Goal: Task Accomplishment & Management: Manage account settings

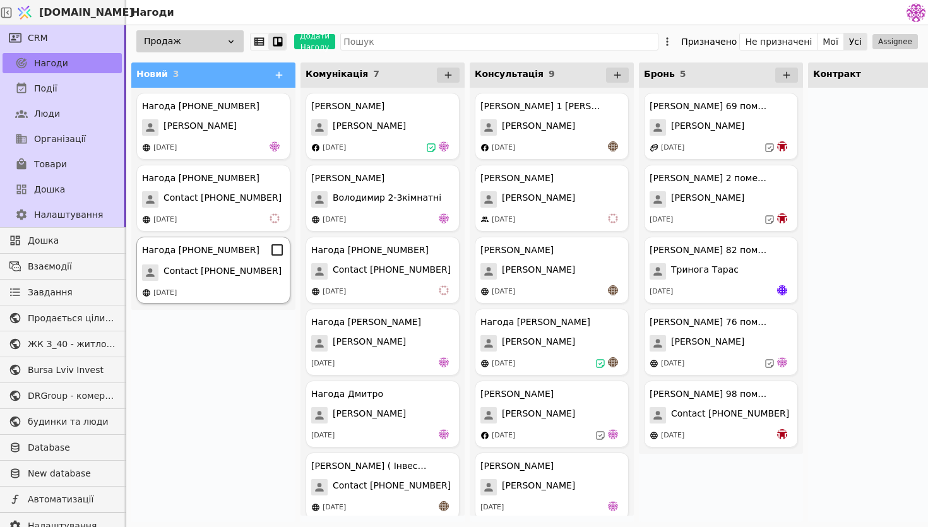
click at [196, 255] on div "Нагода [PHONE_NUMBER]" at bounding box center [200, 250] width 117 height 13
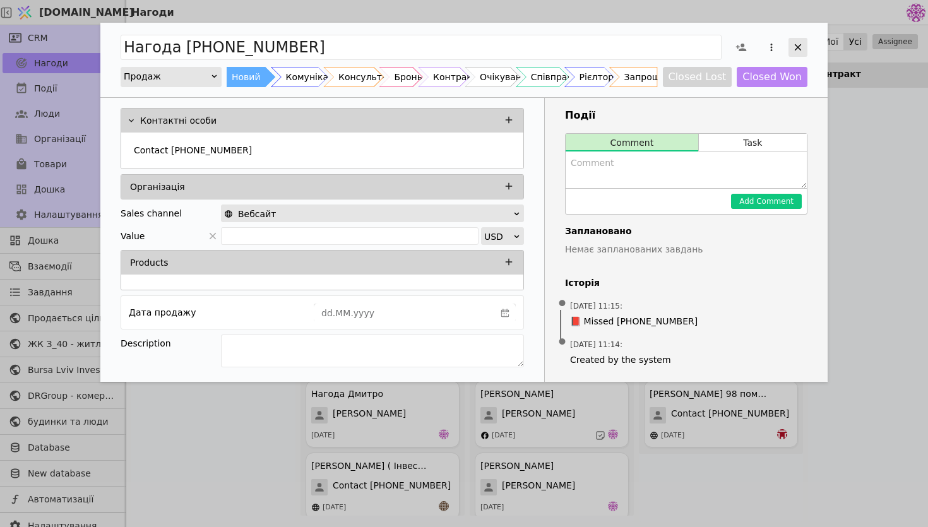
click at [801, 44] on icon "Add Opportunity" at bounding box center [798, 47] width 7 height 7
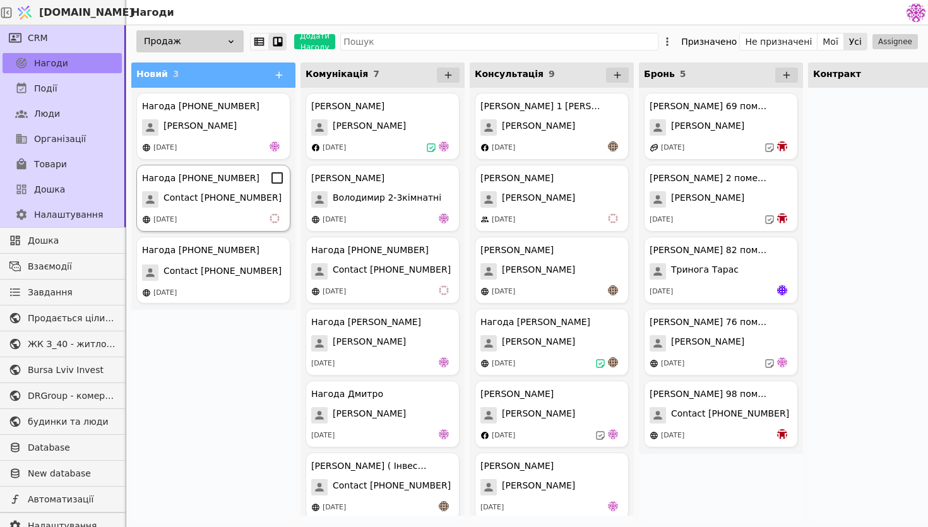
click at [246, 214] on div "[DATE]" at bounding box center [213, 219] width 143 height 13
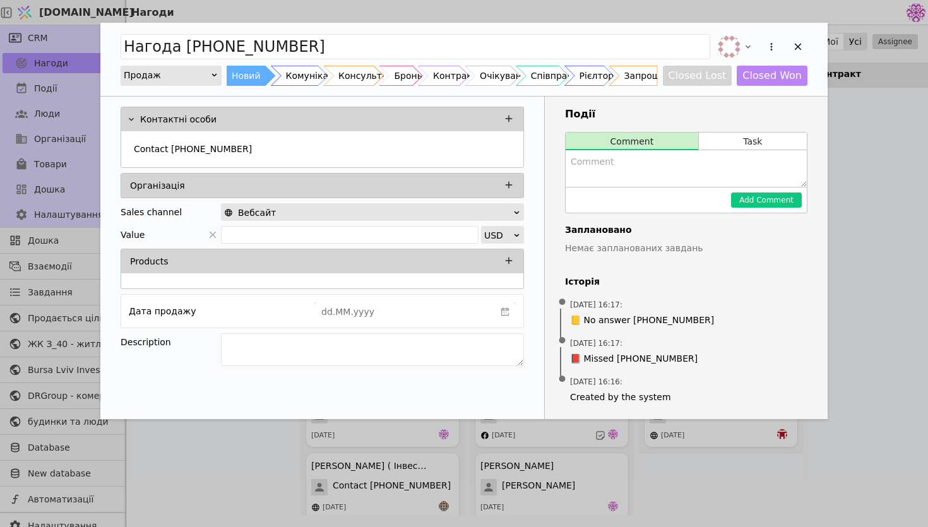
click at [605, 171] on textarea "Add Opportunity" at bounding box center [686, 168] width 241 height 37
type textarea "спам"
click at [756, 196] on button "Add Comment" at bounding box center [766, 200] width 71 height 15
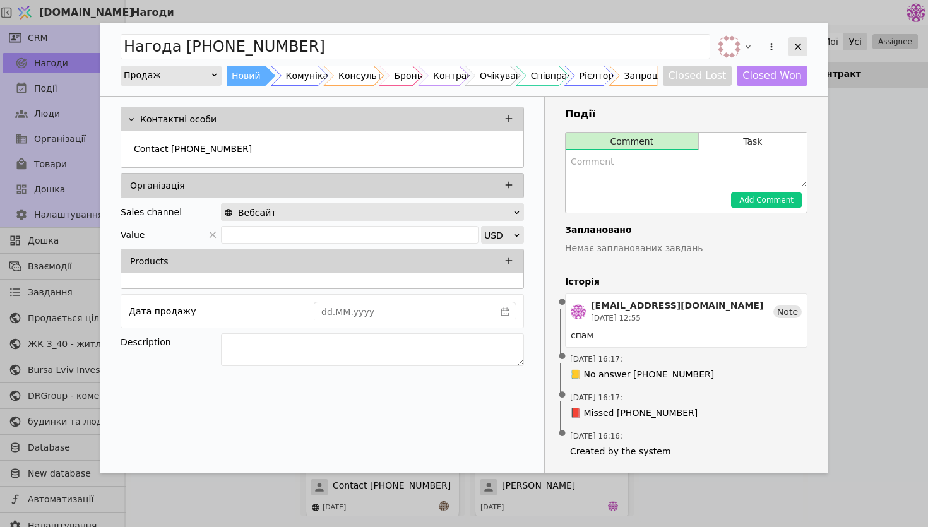
click at [802, 50] on icon "Add Opportunity" at bounding box center [797, 46] width 11 height 11
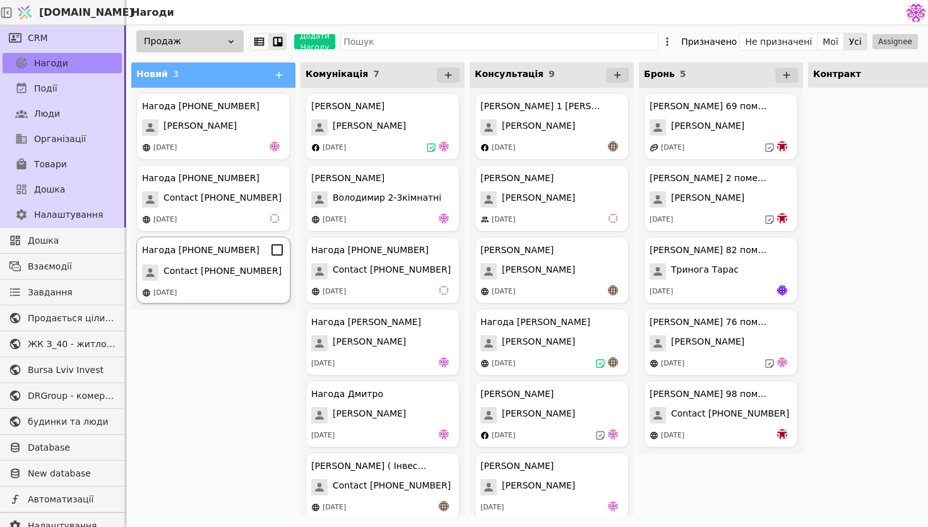
click at [211, 265] on span "Contact [PHONE_NUMBER]" at bounding box center [223, 273] width 118 height 16
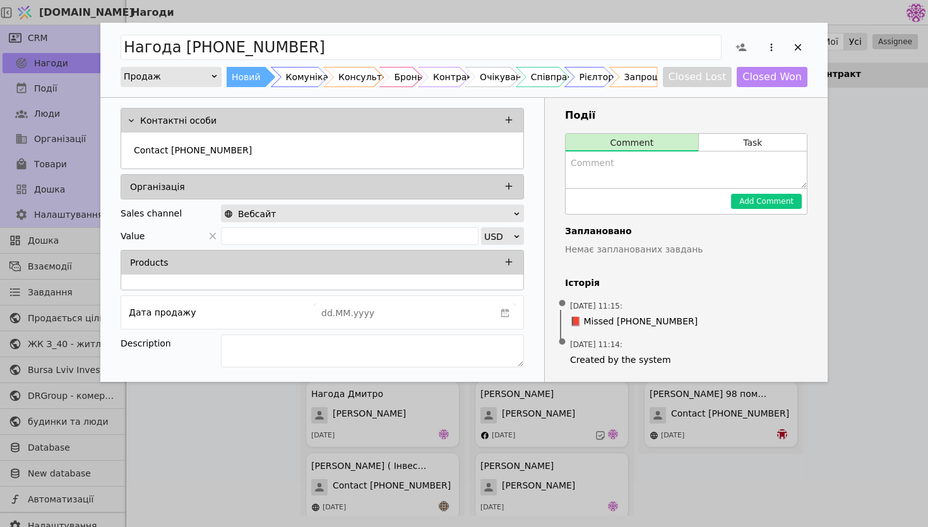
click at [807, 33] on div "Add Opportunity" at bounding box center [767, 47] width 81 height 29
click at [796, 42] on icon "Add Opportunity" at bounding box center [797, 47] width 11 height 11
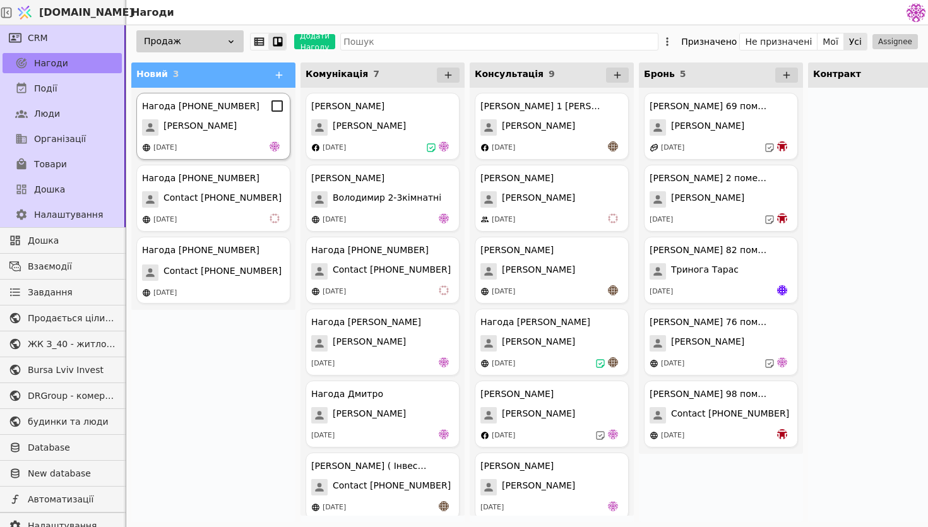
click at [224, 143] on div "[DATE]" at bounding box center [213, 147] width 143 height 13
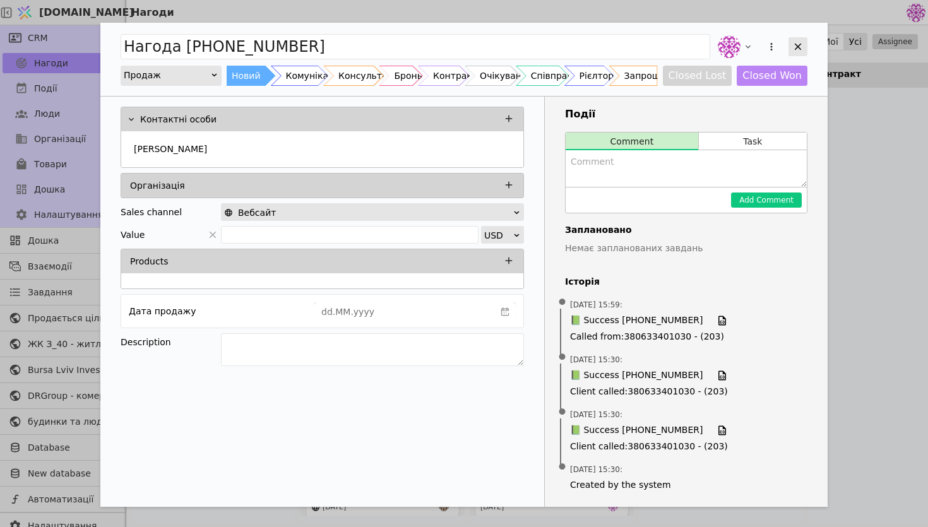
click at [804, 46] on div "Add Opportunity" at bounding box center [798, 46] width 19 height 19
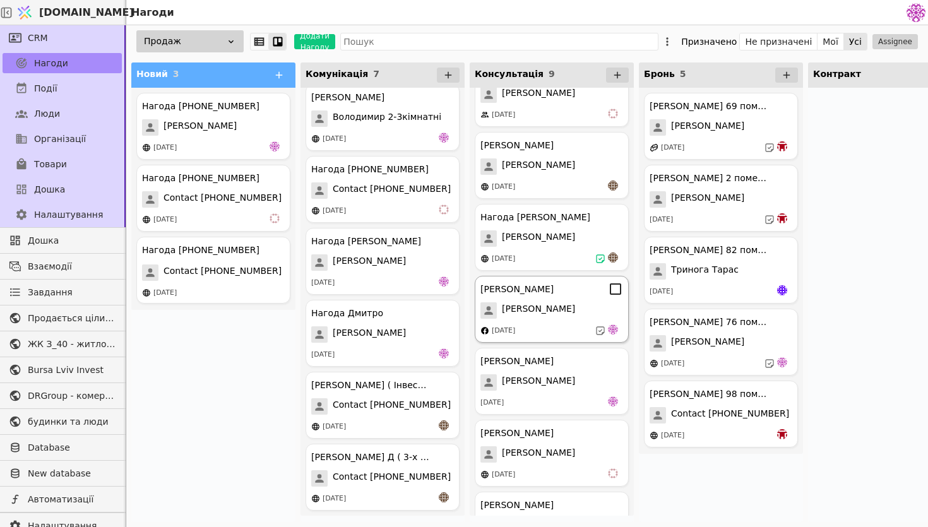
scroll to position [225, 0]
